Goal: Transaction & Acquisition: Purchase product/service

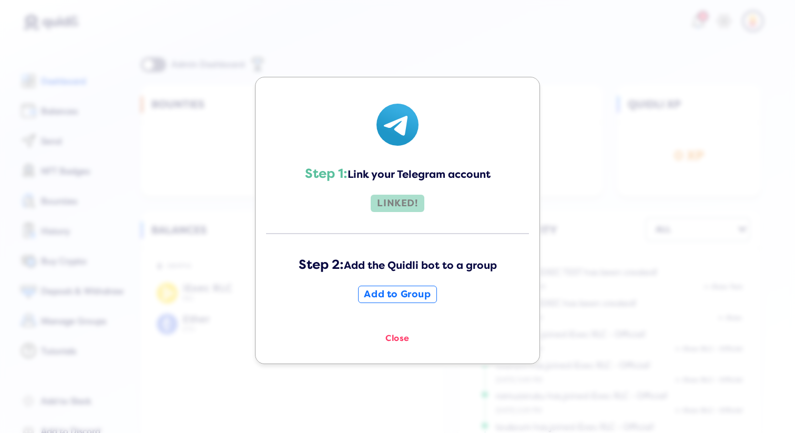
scroll to position [235, 0]
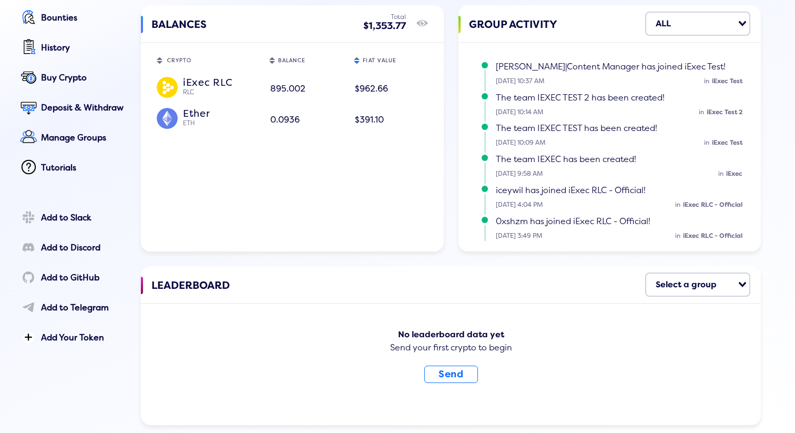
scroll to position [212, 0]
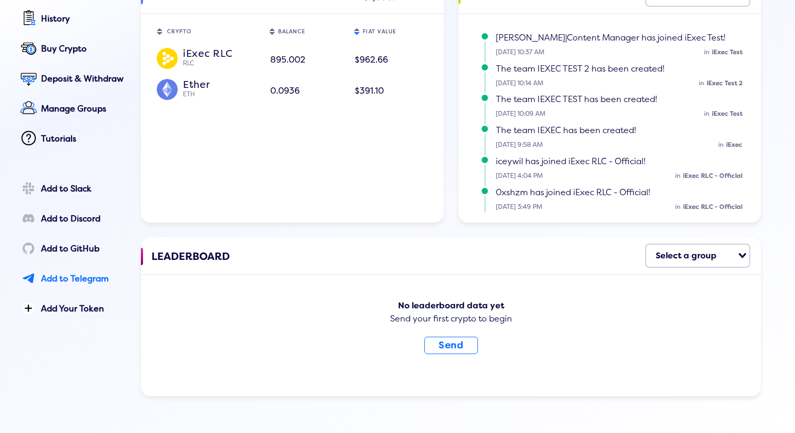
click at [66, 282] on div "Add to Telegram" at bounding box center [83, 278] width 85 height 9
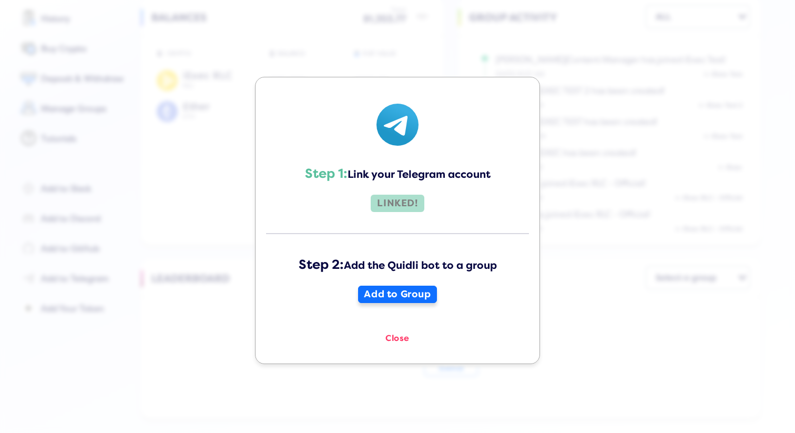
click at [395, 292] on button "Add to Group" at bounding box center [397, 294] width 78 height 17
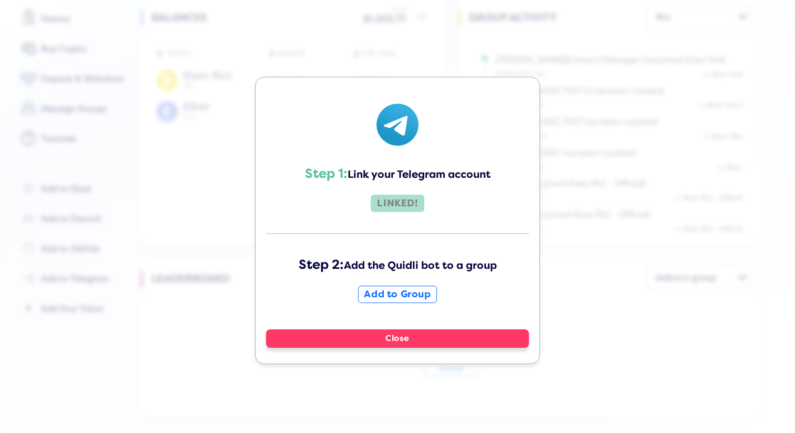
click at [397, 342] on button "Close" at bounding box center [397, 338] width 263 height 18
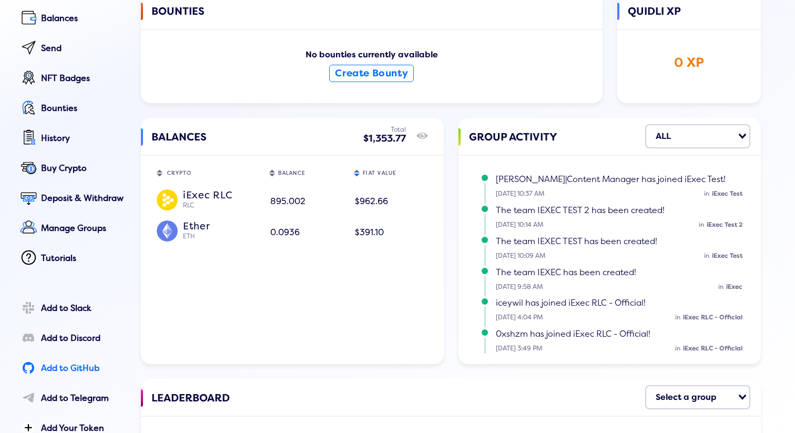
scroll to position [0, 0]
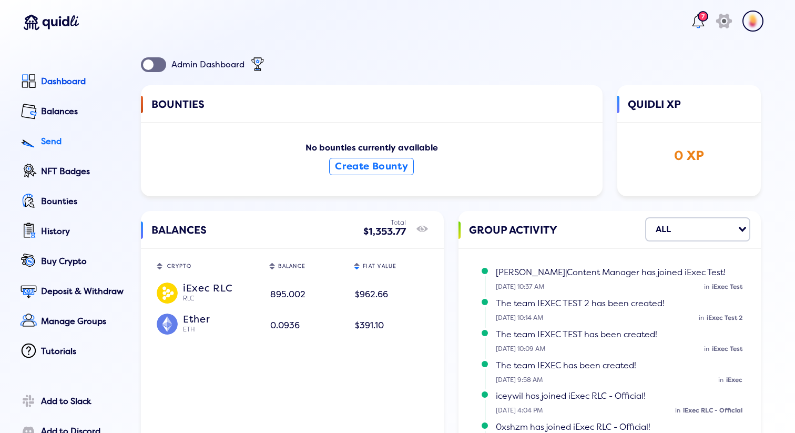
click at [41, 140] on div "Send" at bounding box center [83, 141] width 85 height 9
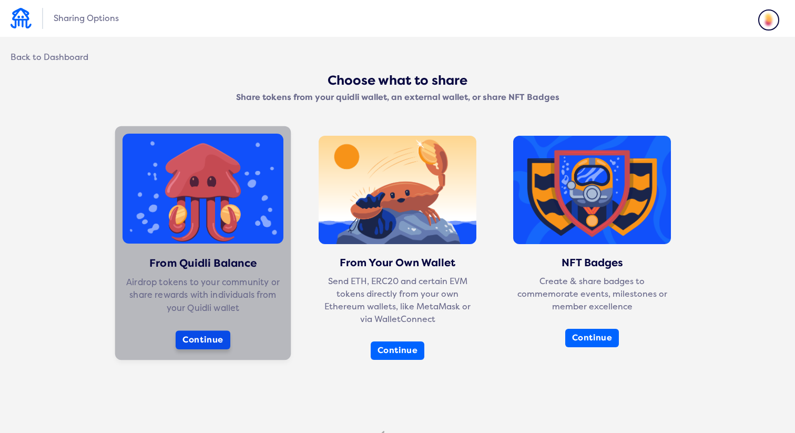
click at [195, 339] on button "Continue" at bounding box center [203, 339] width 55 height 19
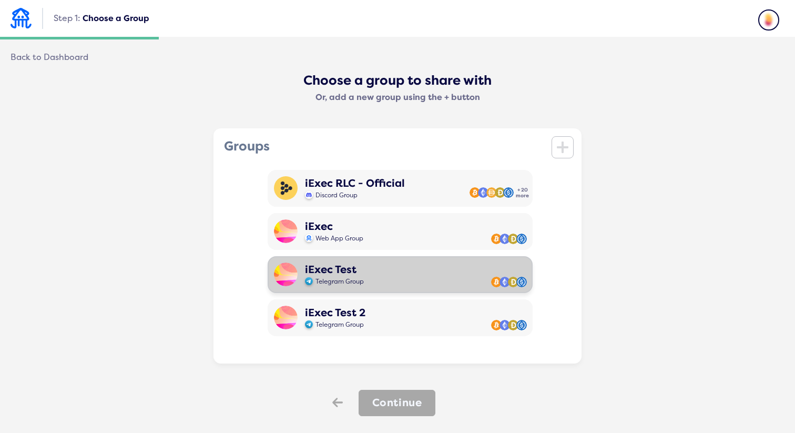
click at [346, 283] on span "Telegram Group" at bounding box center [340, 282] width 48 height 8
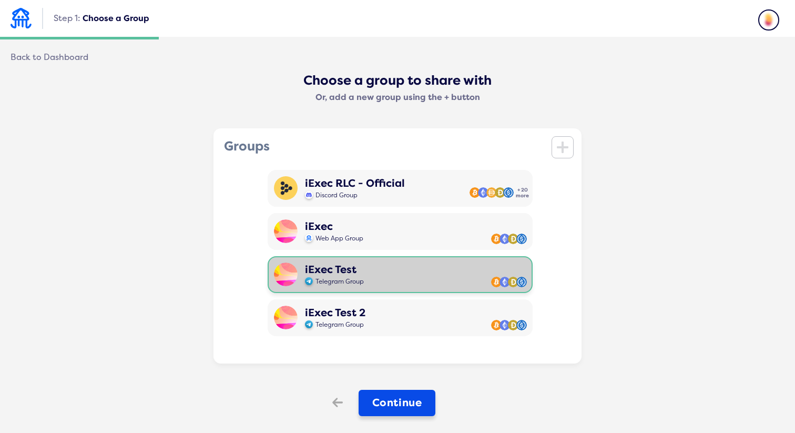
click at [379, 399] on button "Continue" at bounding box center [397, 403] width 77 height 26
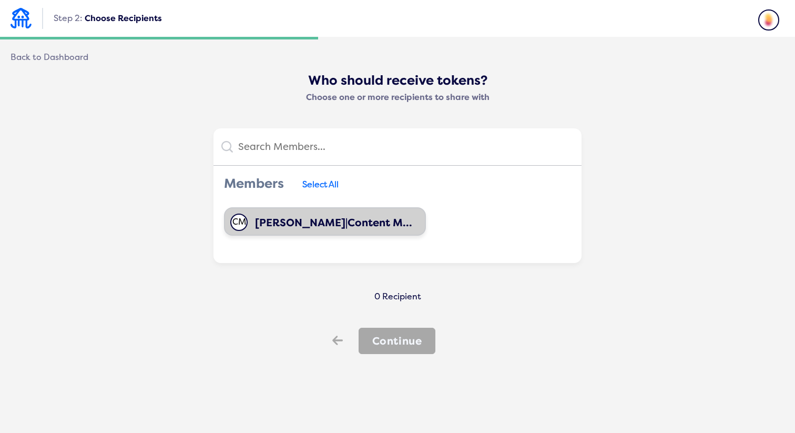
click at [319, 227] on div "Carmen|Content M..." at bounding box center [333, 223] width 157 height 12
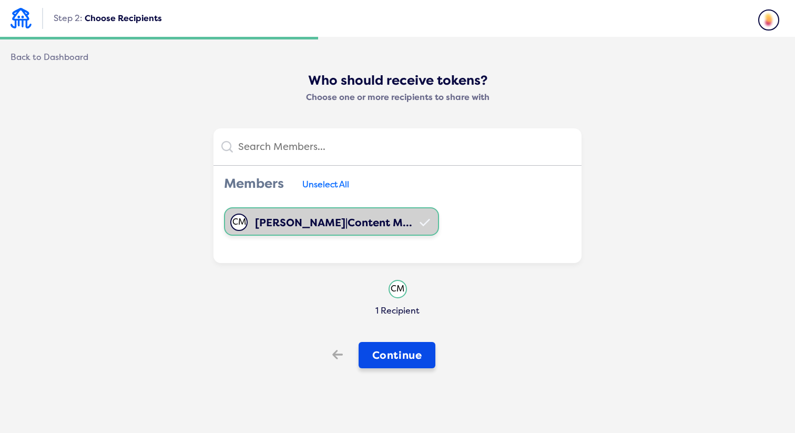
click at [387, 355] on button "Continue" at bounding box center [397, 355] width 77 height 26
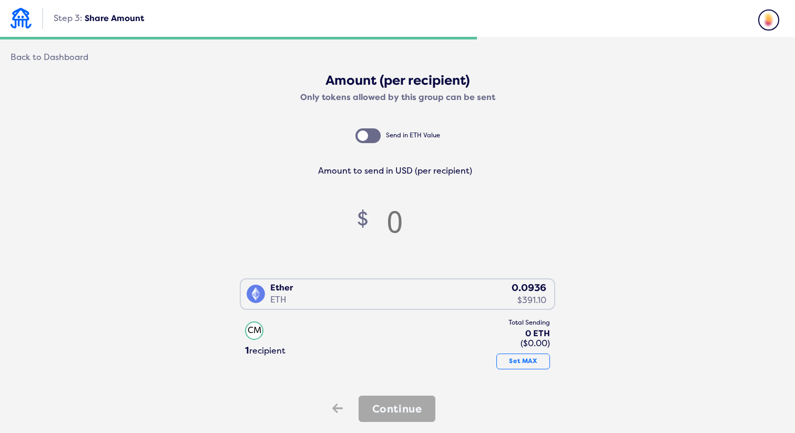
click at [356, 293] on div "Ether ETH 0.0936 $391.10" at bounding box center [395, 292] width 309 height 27
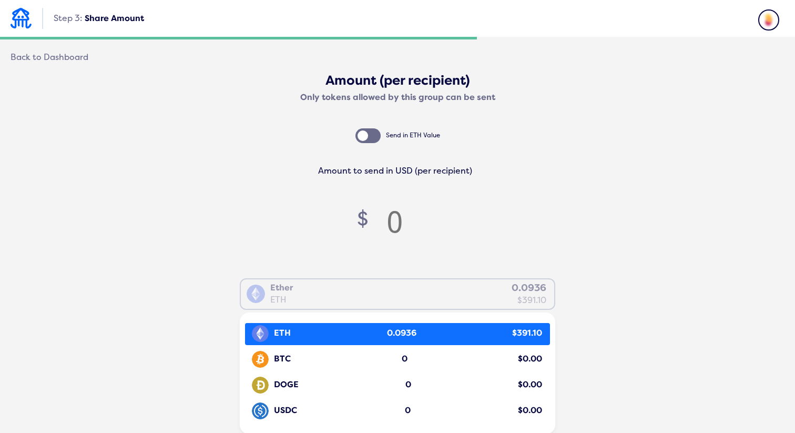
scroll to position [27, 0]
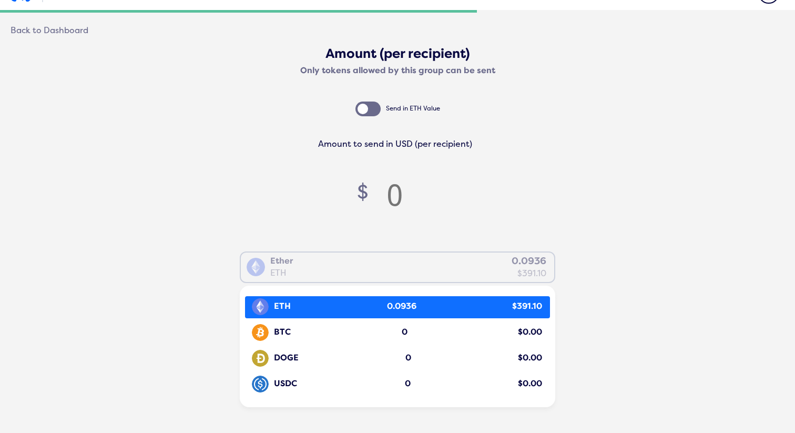
click at [308, 296] on li "ETH 0.0936 $391.10" at bounding box center [397, 307] width 305 height 22
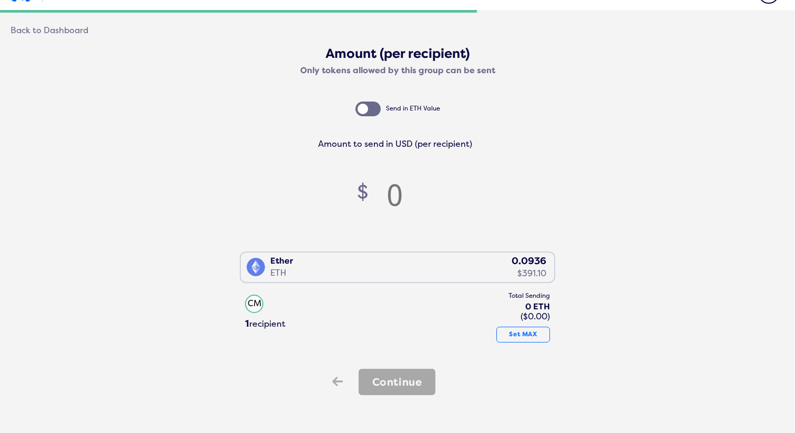
click at [383, 198] on input "number" at bounding box center [395, 194] width 53 height 35
type input "0"
click at [316, 213] on div "$ 1" at bounding box center [389, 201] width 154 height 48
click at [361, 113] on div at bounding box center [368, 109] width 25 height 15
click at [0, 0] on input "checkbox" at bounding box center [0, 0] width 0 height 0
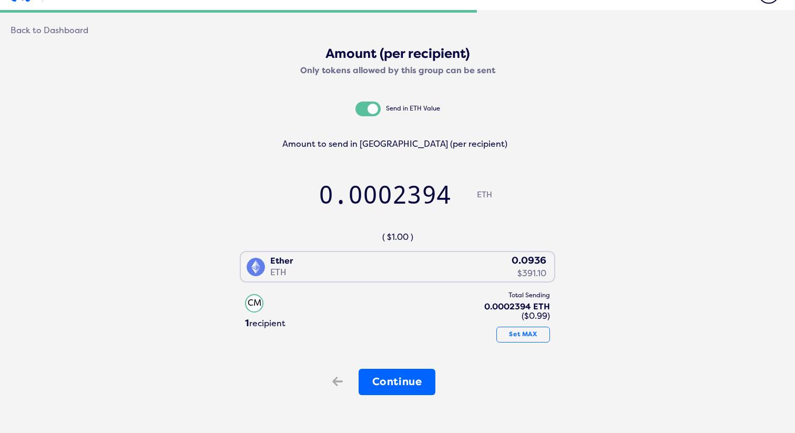
click at [361, 113] on div at bounding box center [368, 109] width 25 height 15
click at [0, 0] on input "checkbox" at bounding box center [0, 0] width 0 height 0
type input "0.99"
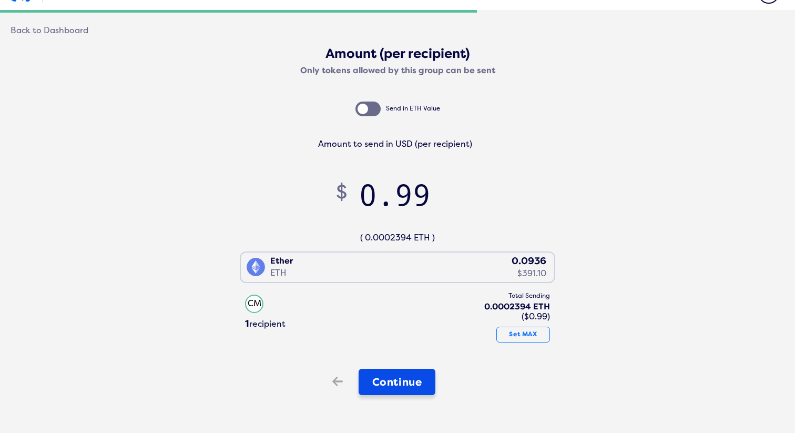
click at [385, 380] on button "Continue" at bounding box center [397, 382] width 77 height 26
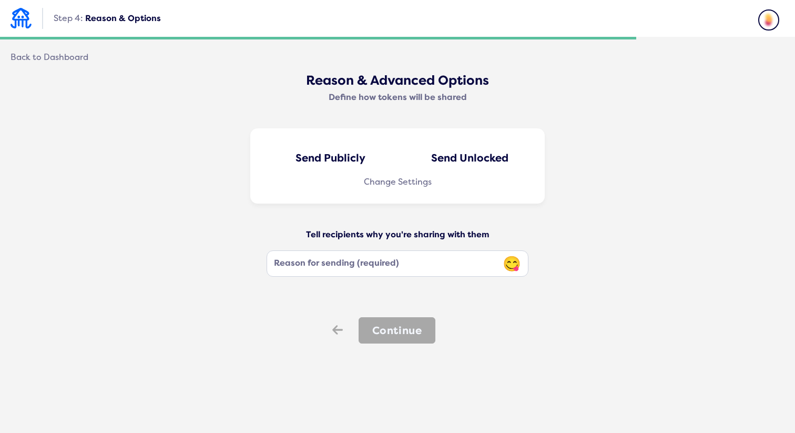
scroll to position [0, 0]
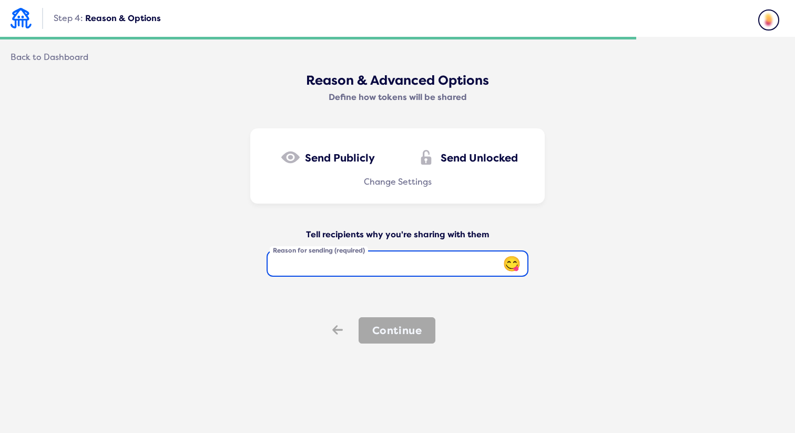
click at [397, 259] on input "Reason for sending (required)" at bounding box center [398, 263] width 262 height 26
type input "test"
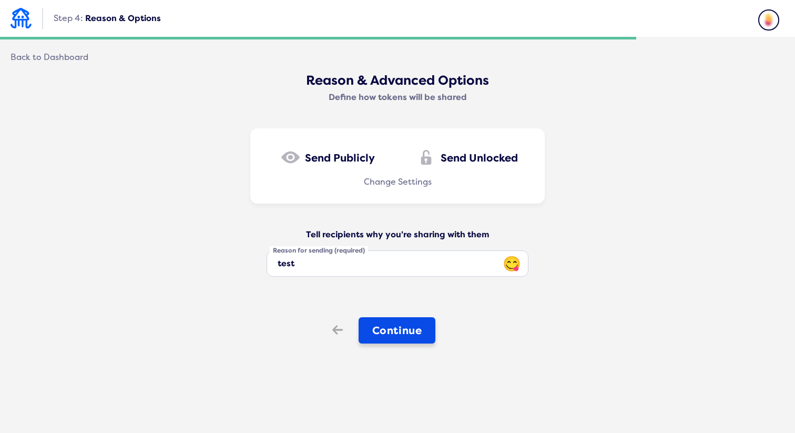
click at [384, 332] on button "Continue" at bounding box center [397, 330] width 77 height 26
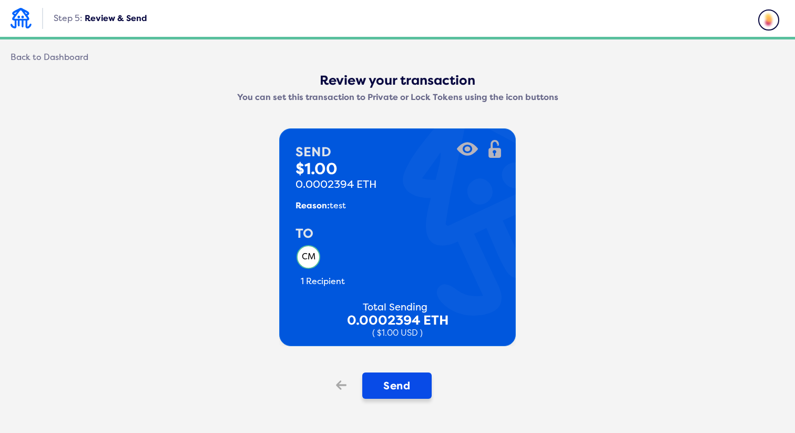
click at [382, 389] on button "Send" at bounding box center [396, 385] width 69 height 26
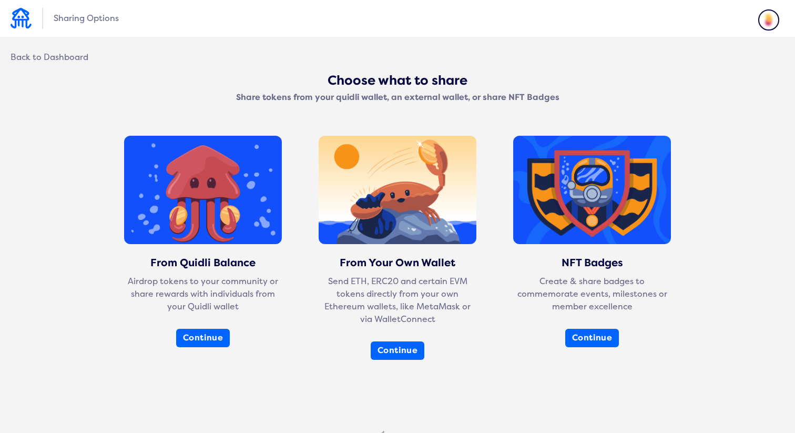
click at [760, 21] on img at bounding box center [768, 19] width 21 height 21
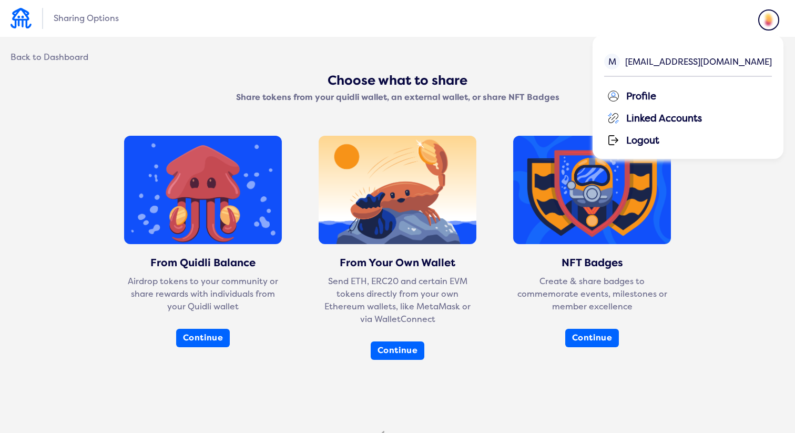
click at [565, 38] on div "**********" at bounding box center [397, 244] width 795 height 488
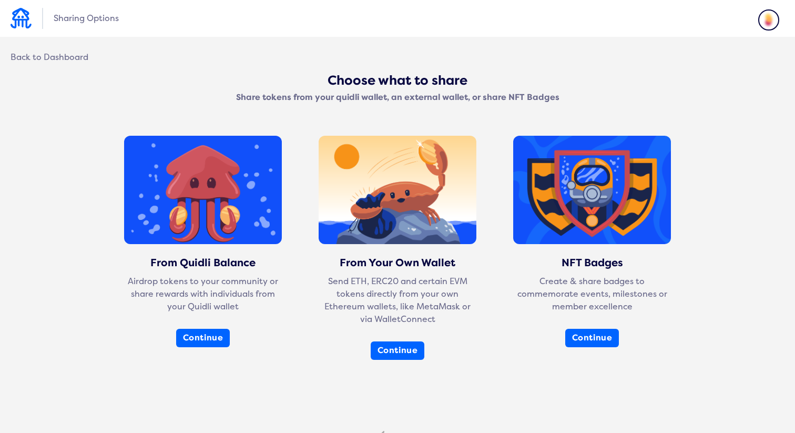
click at [20, 10] on img at bounding box center [21, 18] width 21 height 21
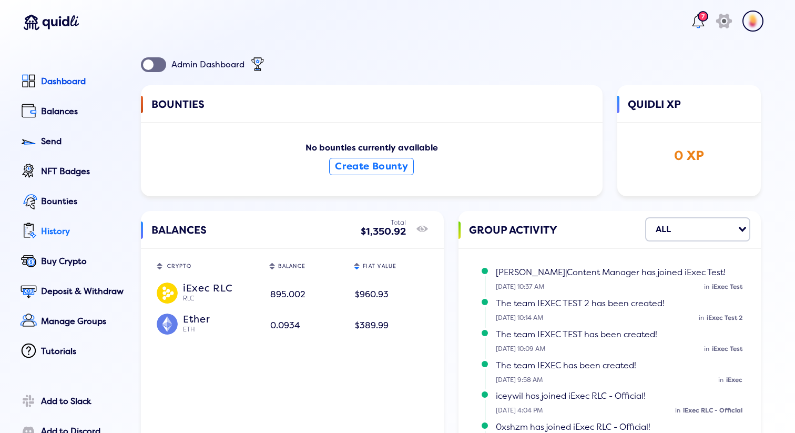
click at [52, 228] on div "History" at bounding box center [83, 231] width 85 height 9
select select "50"
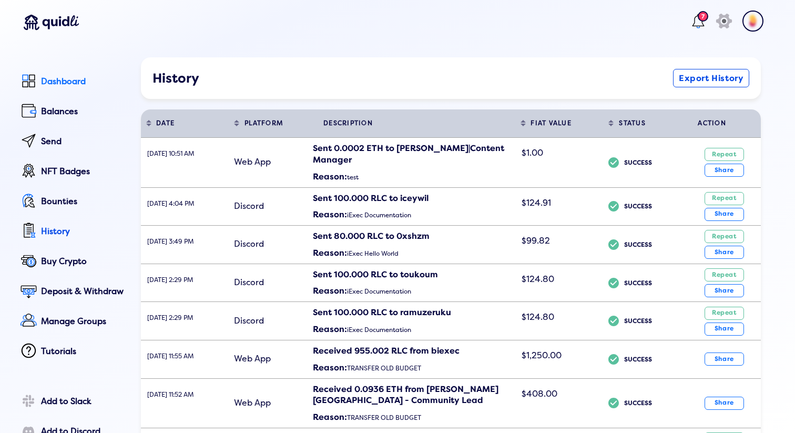
click at [52, 79] on div "Dashboard" at bounding box center [83, 81] width 85 height 9
